Goal: Information Seeking & Learning: Compare options

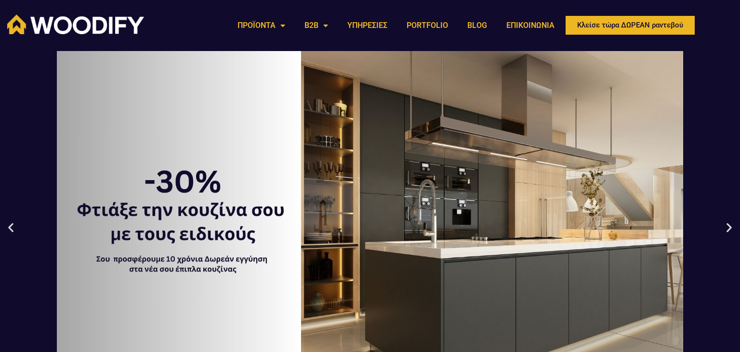
drag, startPoint x: 668, startPoint y: 238, endPoint x: 621, endPoint y: -25, distance: 267.3
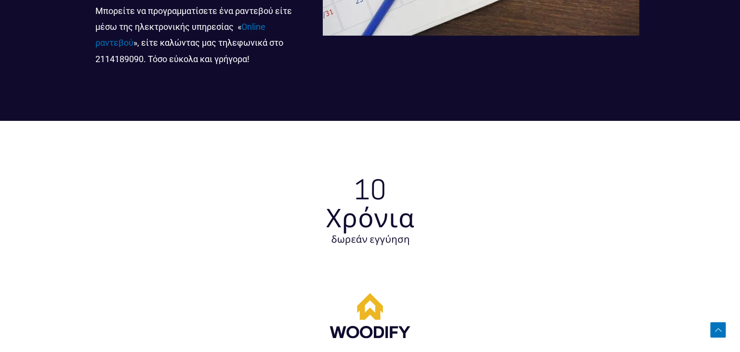
scroll to position [3180, 0]
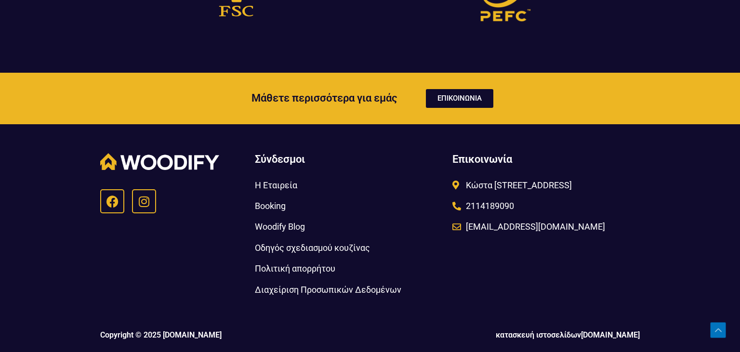
drag, startPoint x: 704, startPoint y: 119, endPoint x: 680, endPoint y: 324, distance: 206.6
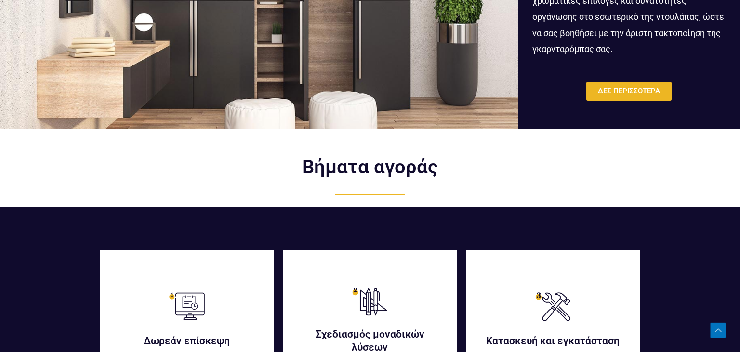
scroll to position [0, 0]
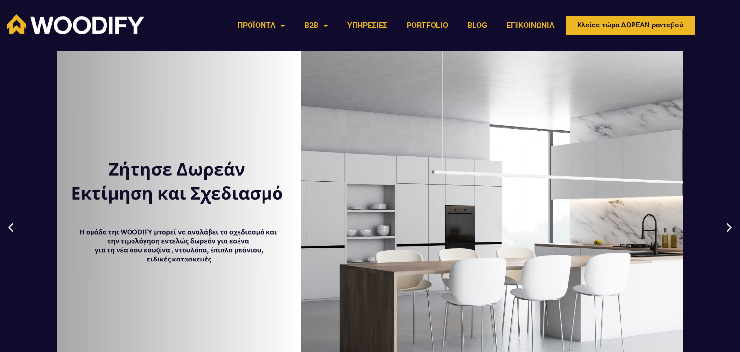
drag, startPoint x: 680, startPoint y: 309, endPoint x: 684, endPoint y: 71, distance: 238.5
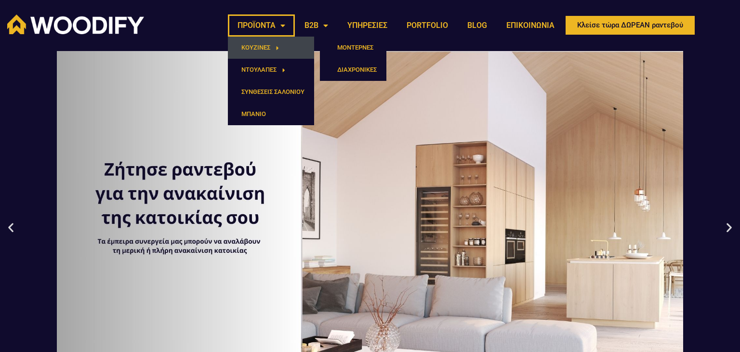
click at [266, 49] on link "ΚΟΥΖΙΝΕΣ" at bounding box center [271, 48] width 86 height 22
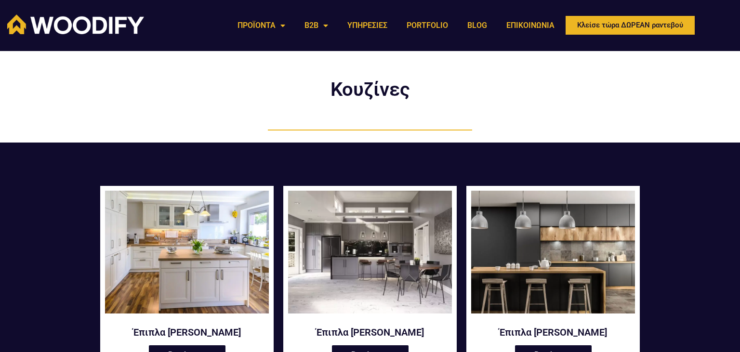
drag, startPoint x: 689, startPoint y: 147, endPoint x: 681, endPoint y: -41, distance: 188.1
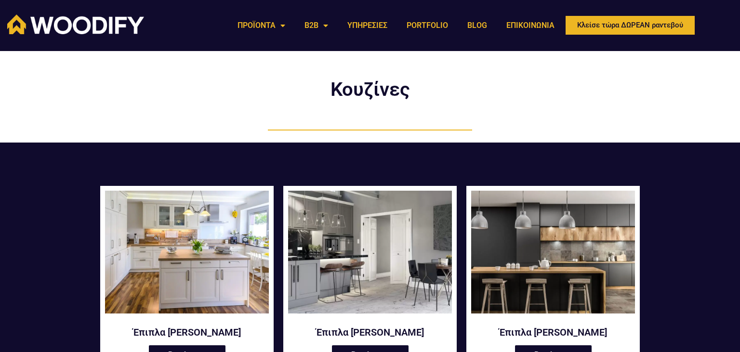
click at [372, 244] on img at bounding box center [370, 252] width 164 height 123
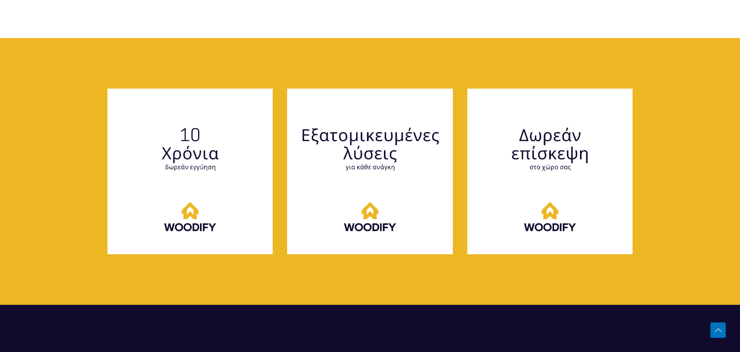
scroll to position [1781, 0]
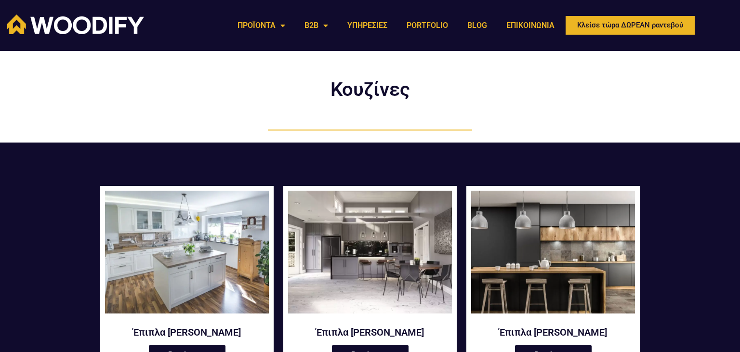
click at [237, 267] on img at bounding box center [187, 252] width 164 height 123
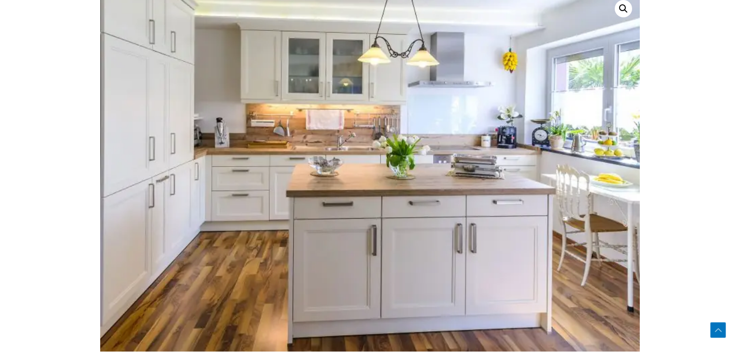
scroll to position [458, 0]
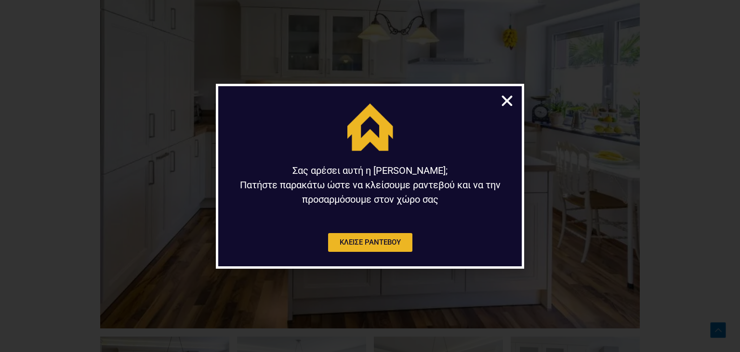
click at [507, 101] on icon "Close" at bounding box center [507, 100] width 15 height 15
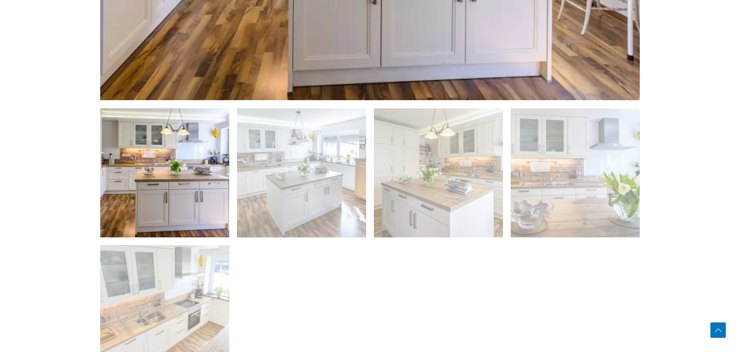
scroll to position [661, 0]
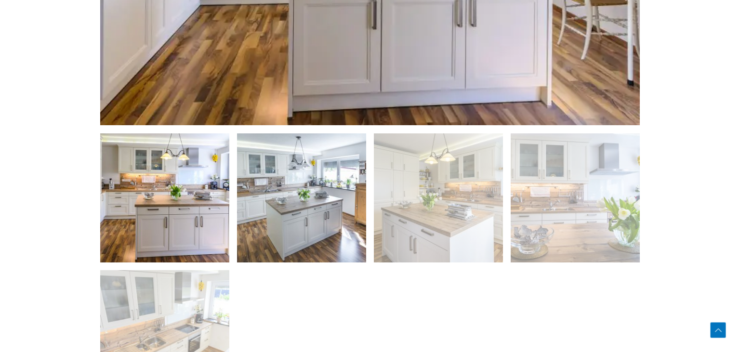
click at [351, 211] on img at bounding box center [301, 197] width 129 height 129
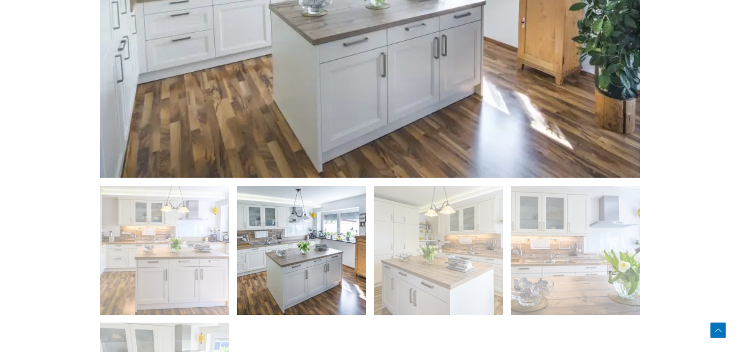
scroll to position [509, 0]
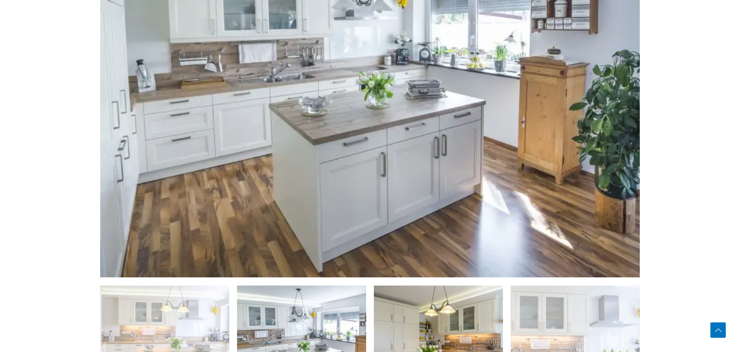
click at [462, 311] on img at bounding box center [438, 350] width 129 height 129
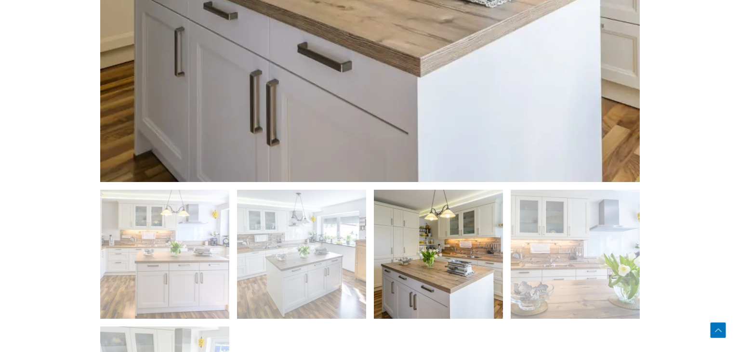
scroll to position [814, 0]
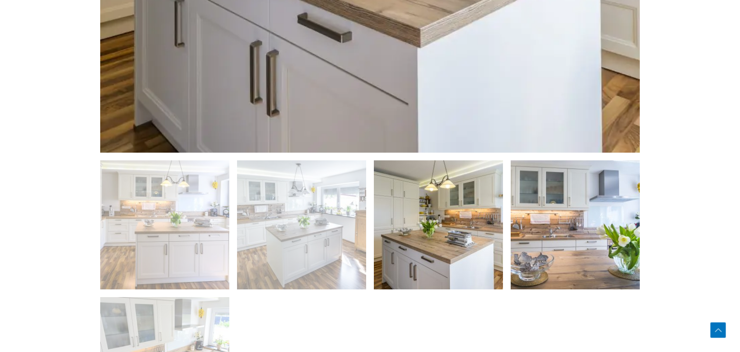
click at [583, 228] on img at bounding box center [575, 224] width 129 height 129
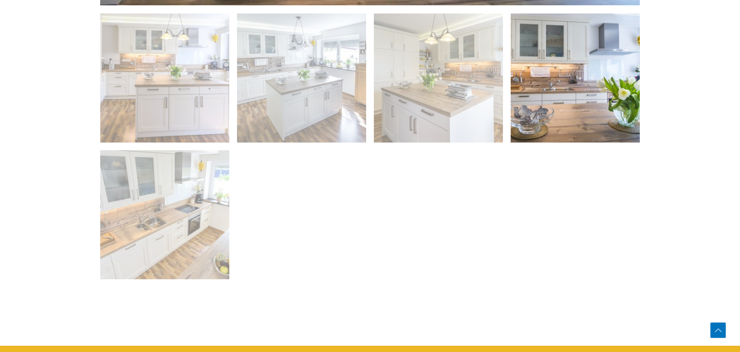
scroll to position [823, 0]
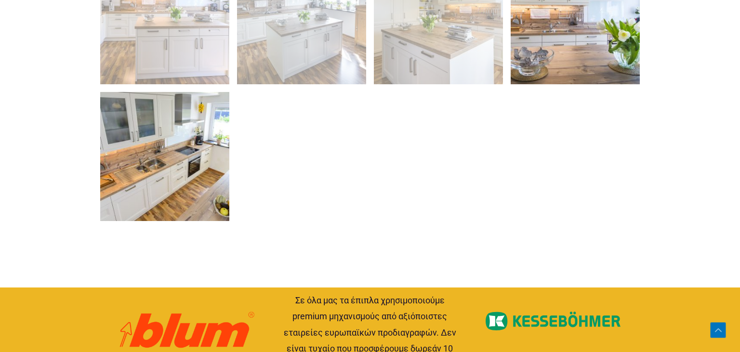
click at [194, 183] on img at bounding box center [164, 156] width 129 height 129
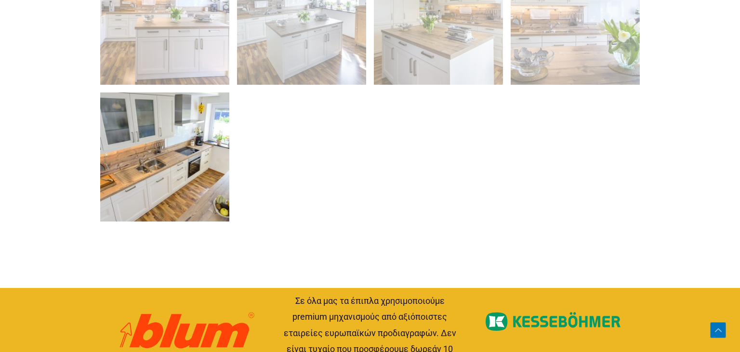
scroll to position [827, 0]
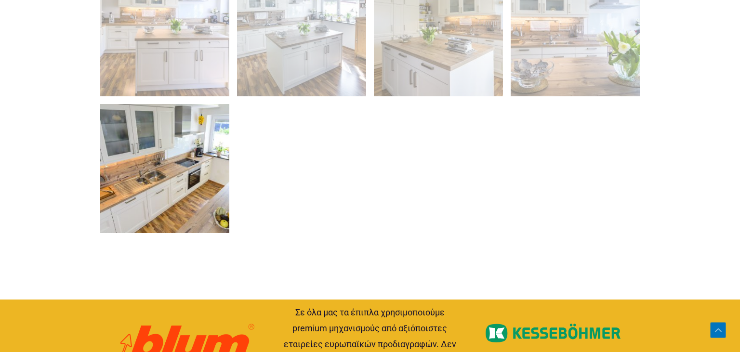
click at [174, 177] on img at bounding box center [164, 168] width 129 height 129
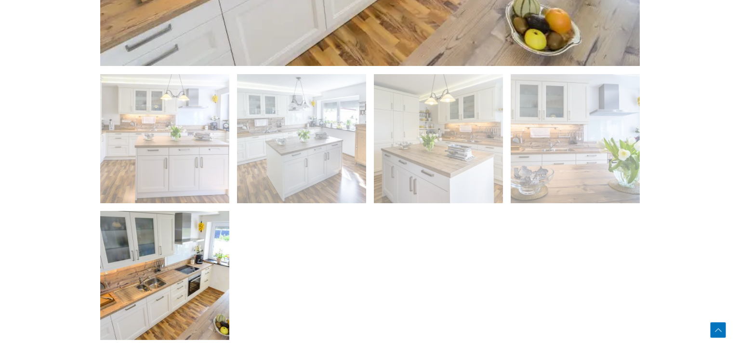
scroll to position [725, 0]
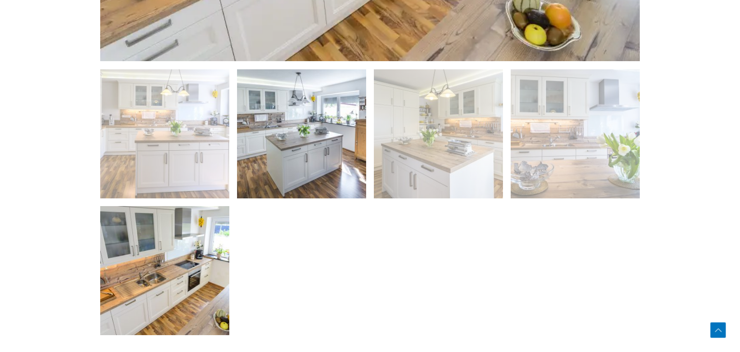
click at [288, 152] on img at bounding box center [301, 133] width 129 height 129
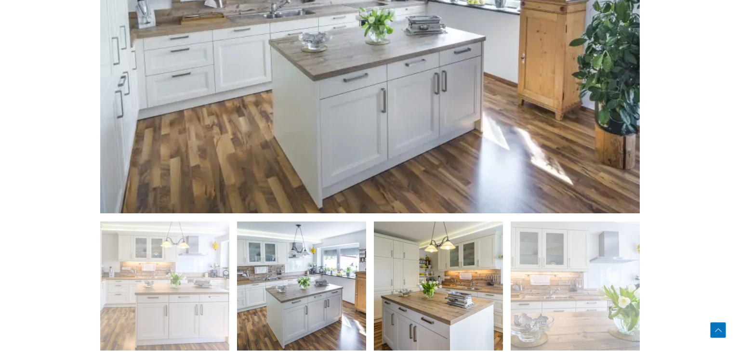
scroll to position [623, 0]
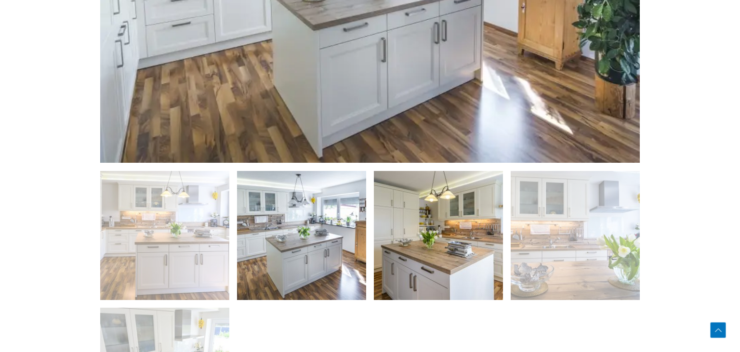
click at [461, 271] on img at bounding box center [438, 235] width 129 height 129
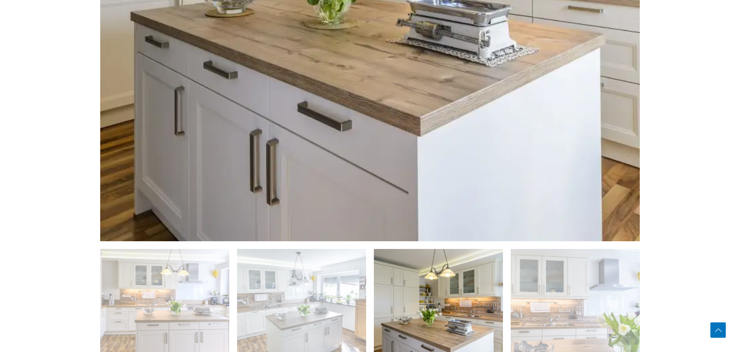
scroll to position [878, 0]
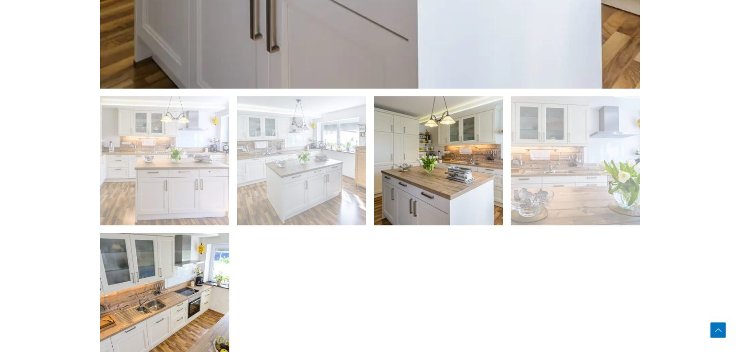
click at [179, 318] on img at bounding box center [164, 297] width 129 height 129
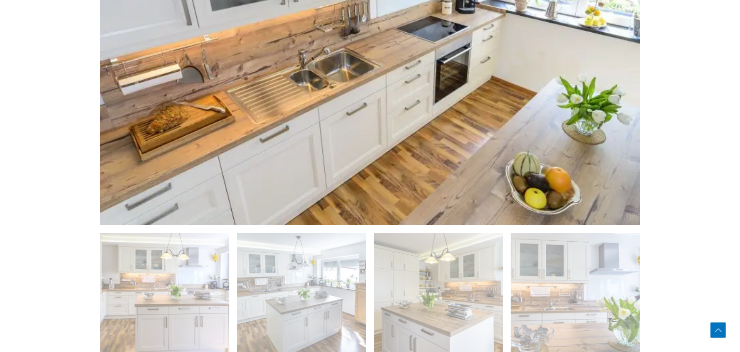
scroll to position [573, 0]
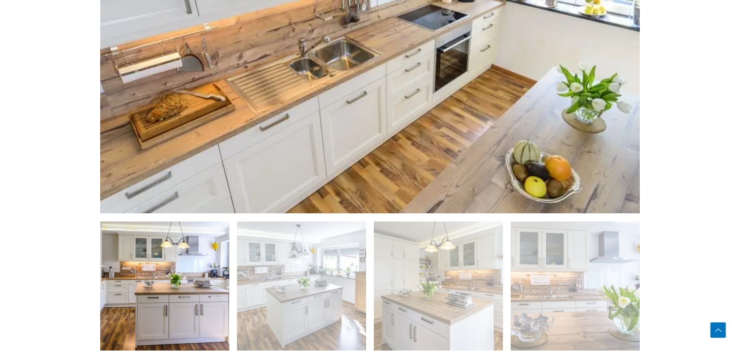
click at [177, 342] on img at bounding box center [164, 286] width 129 height 129
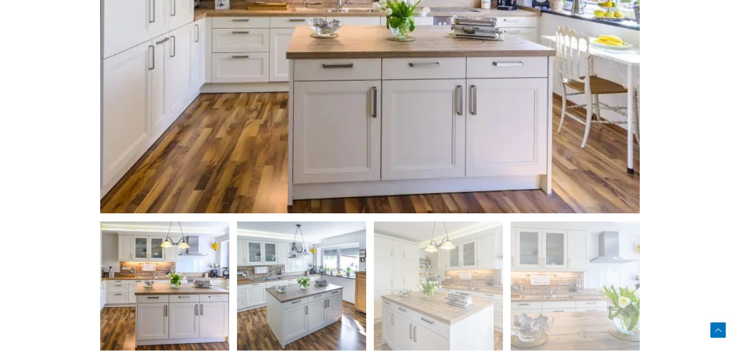
click at [292, 327] on img at bounding box center [301, 286] width 129 height 129
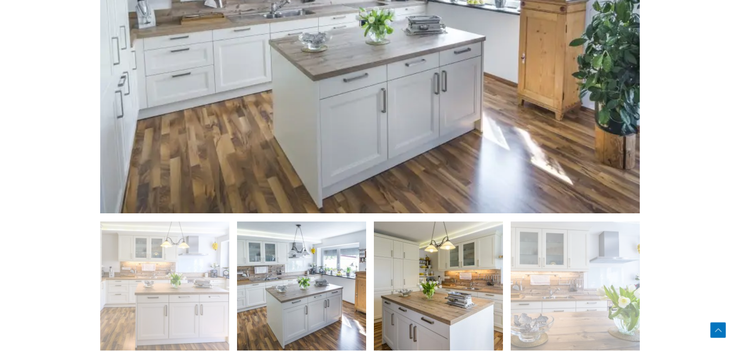
click at [424, 313] on img at bounding box center [438, 286] width 129 height 129
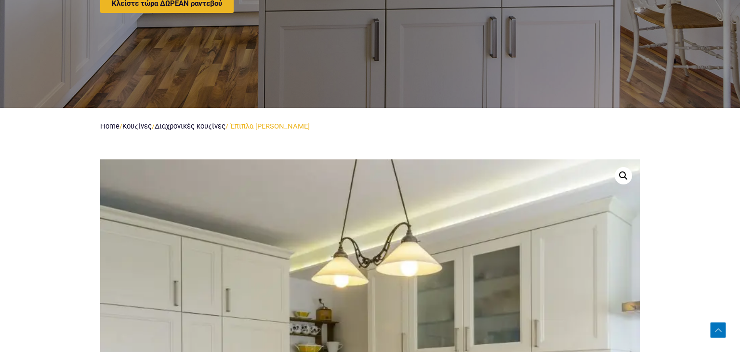
scroll to position [0, 0]
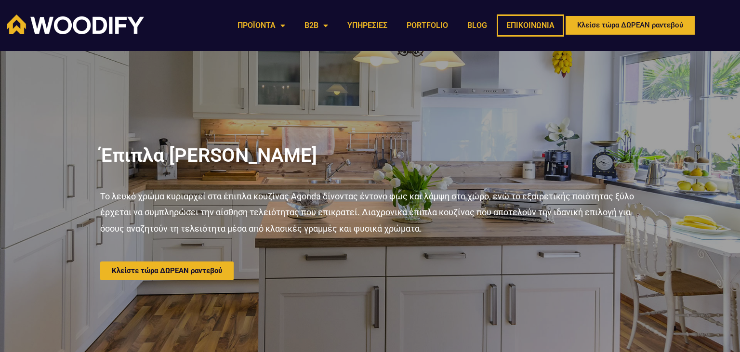
click at [541, 22] on link "ΕΠΙΚΟΙΝΩΝΙΑ" at bounding box center [530, 25] width 67 height 22
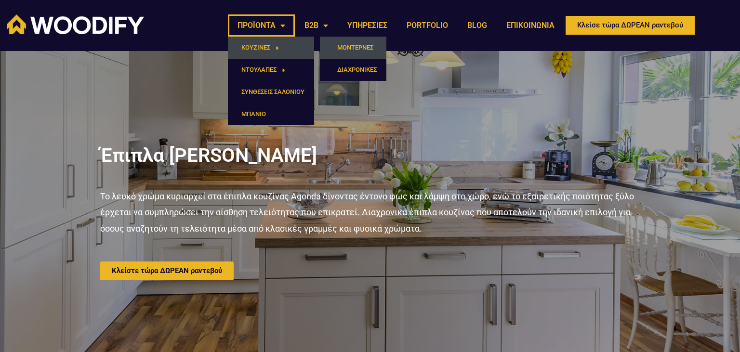
click at [374, 47] on link "ΜΟΝΤΕΡΝΕΣ" at bounding box center [353, 48] width 66 height 22
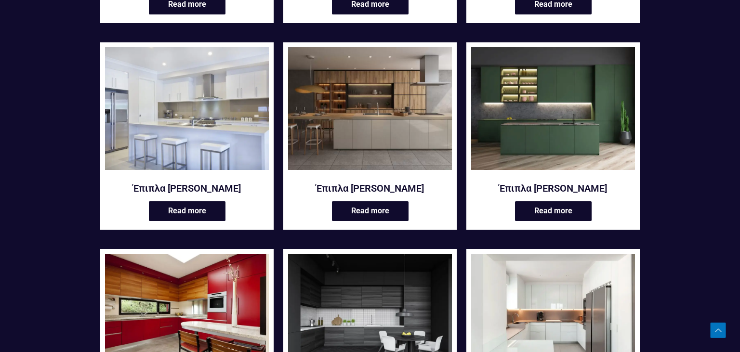
scroll to position [356, 0]
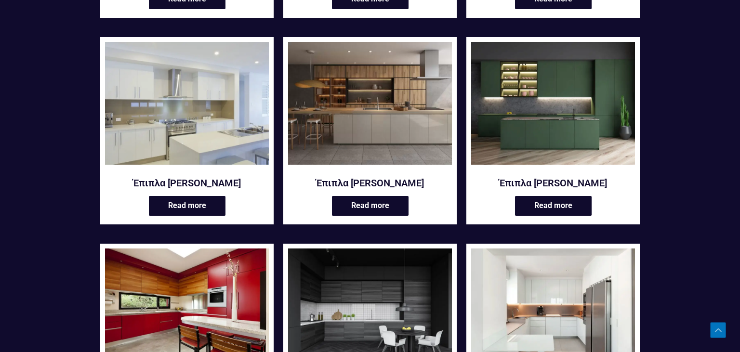
click at [188, 107] on img at bounding box center [187, 103] width 164 height 123
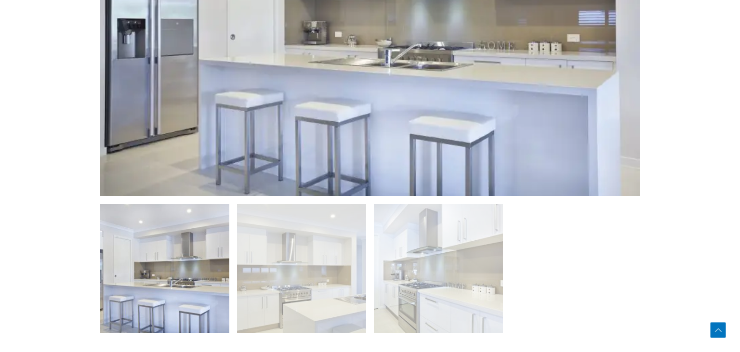
scroll to position [559, 0]
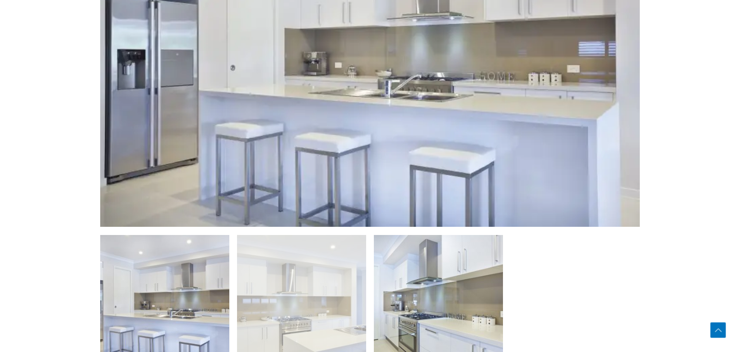
click at [434, 287] on img at bounding box center [438, 299] width 129 height 129
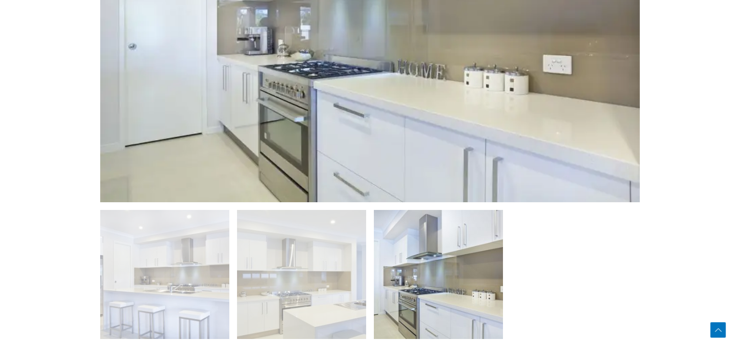
scroll to position [661, 0]
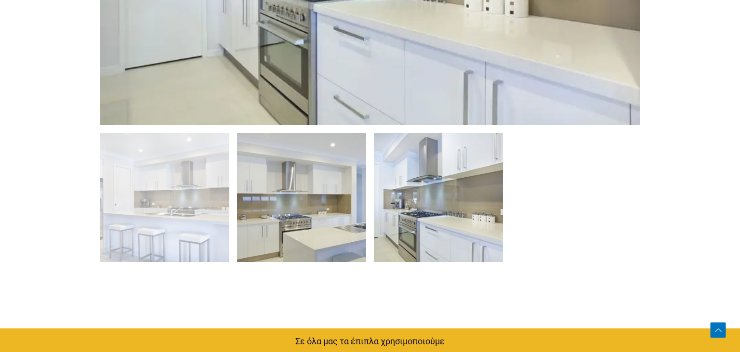
click at [292, 237] on img at bounding box center [301, 197] width 129 height 129
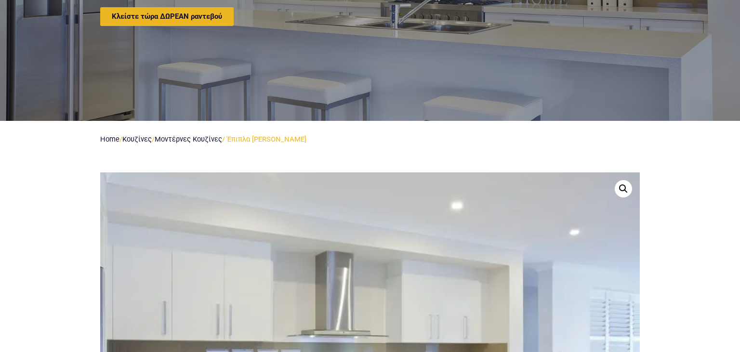
scroll to position [0, 0]
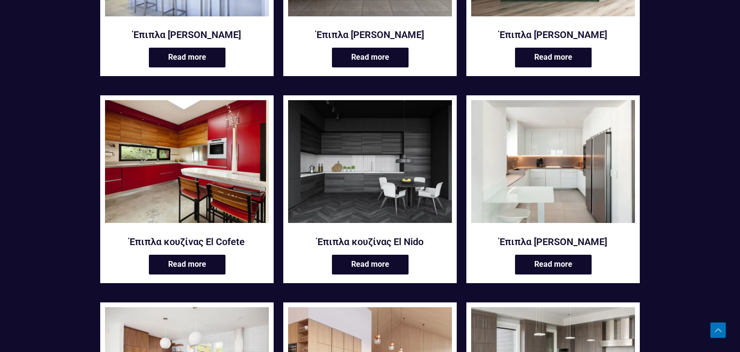
scroll to position [464, 0]
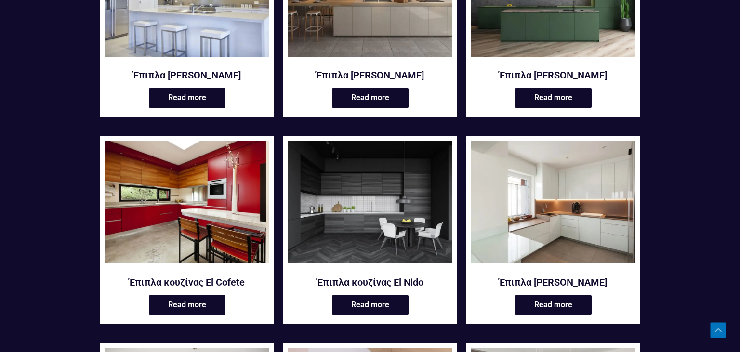
click at [542, 182] on img at bounding box center [553, 202] width 164 height 123
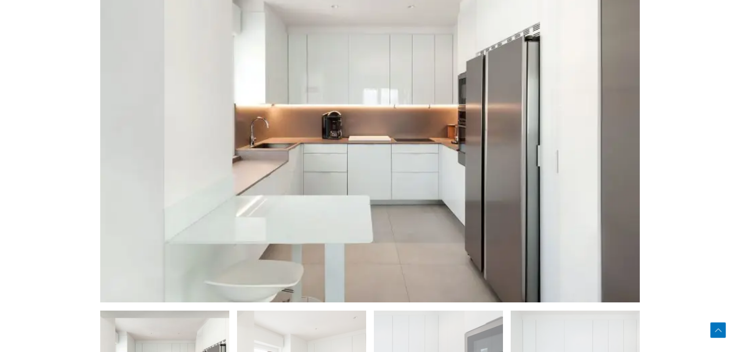
scroll to position [509, 0]
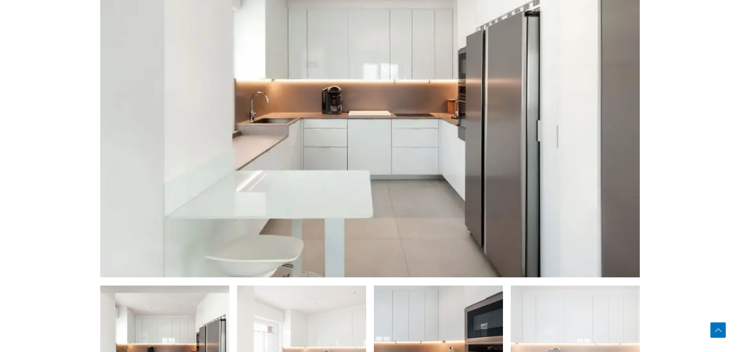
click at [411, 335] on img at bounding box center [438, 350] width 129 height 129
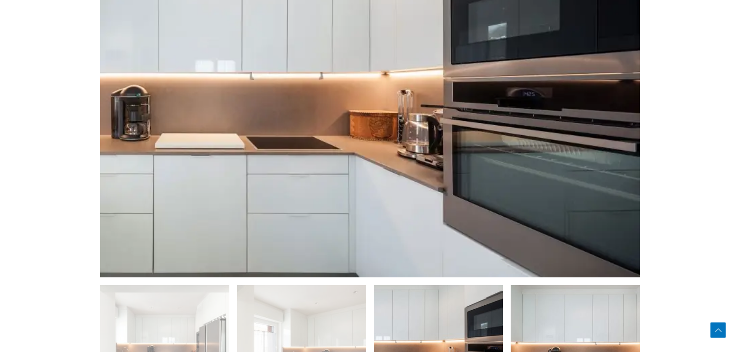
click at [564, 312] on img at bounding box center [575, 349] width 129 height 129
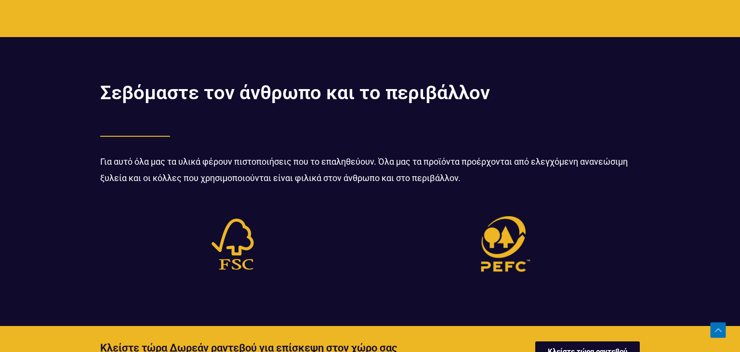
scroll to position [2391, 0]
